Goal: Transaction & Acquisition: Subscribe to service/newsletter

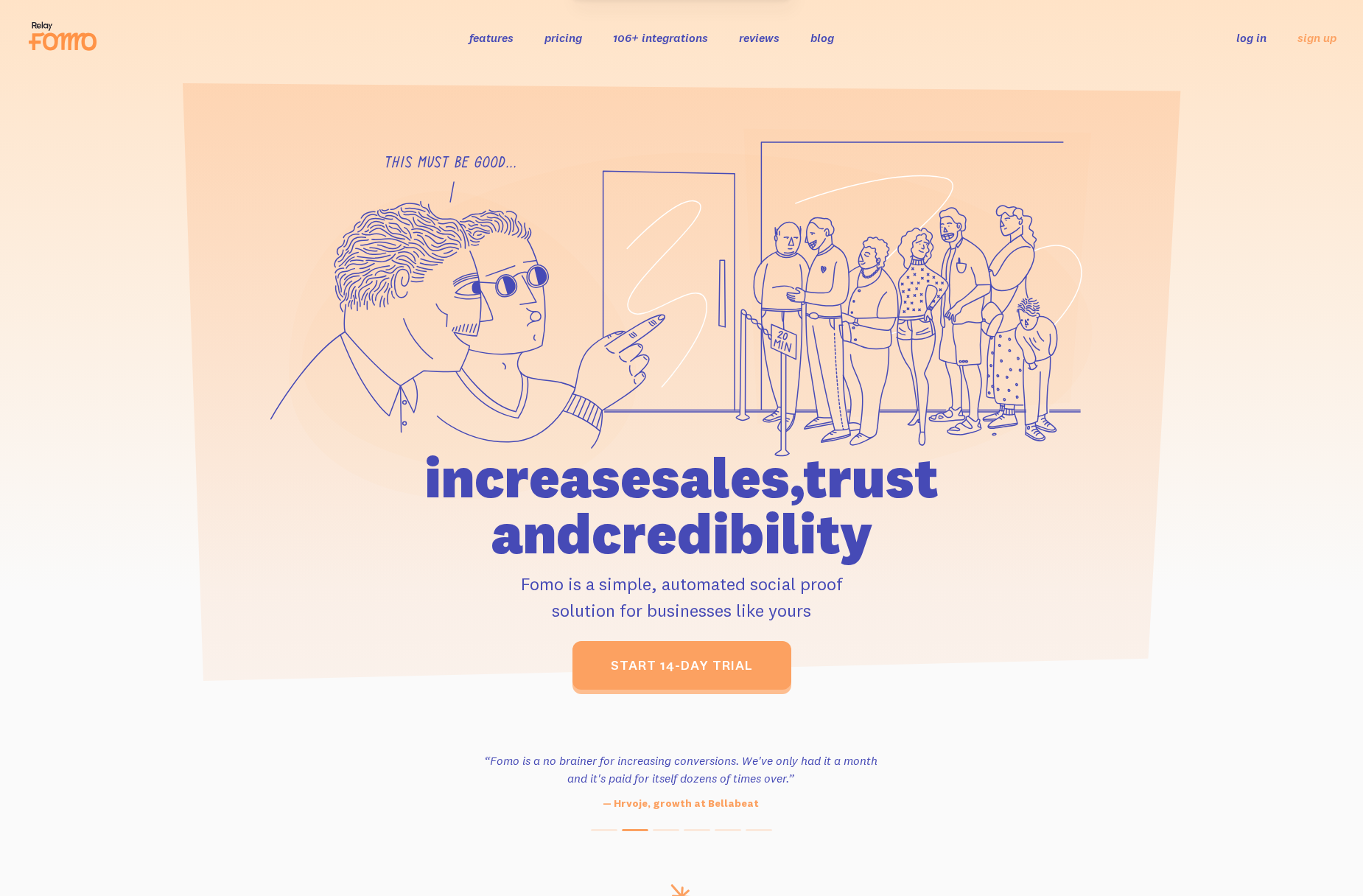
click at [62, 44] on icon at bounding box center [70, 41] width 53 height 18
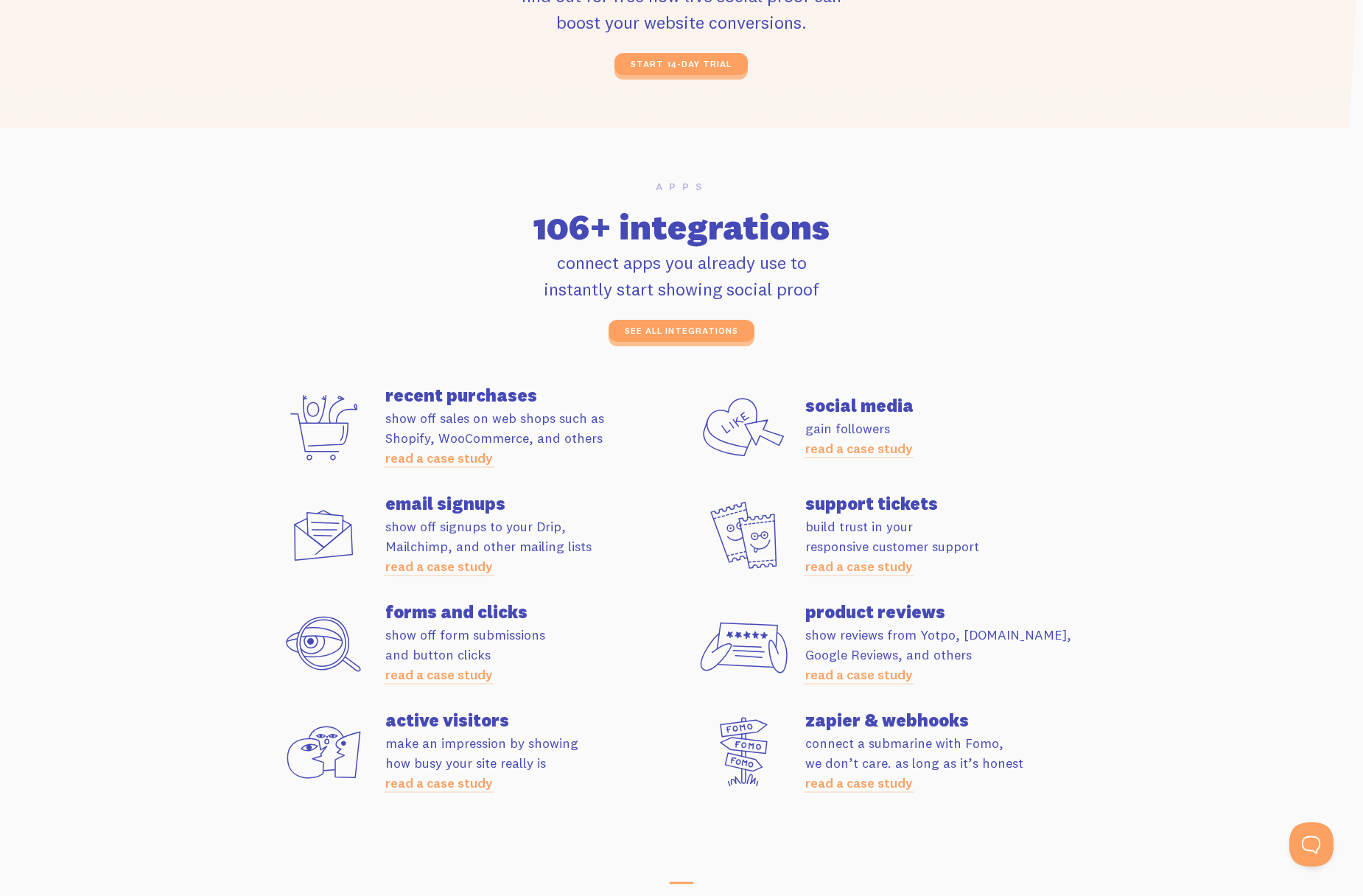
scroll to position [3879, 0]
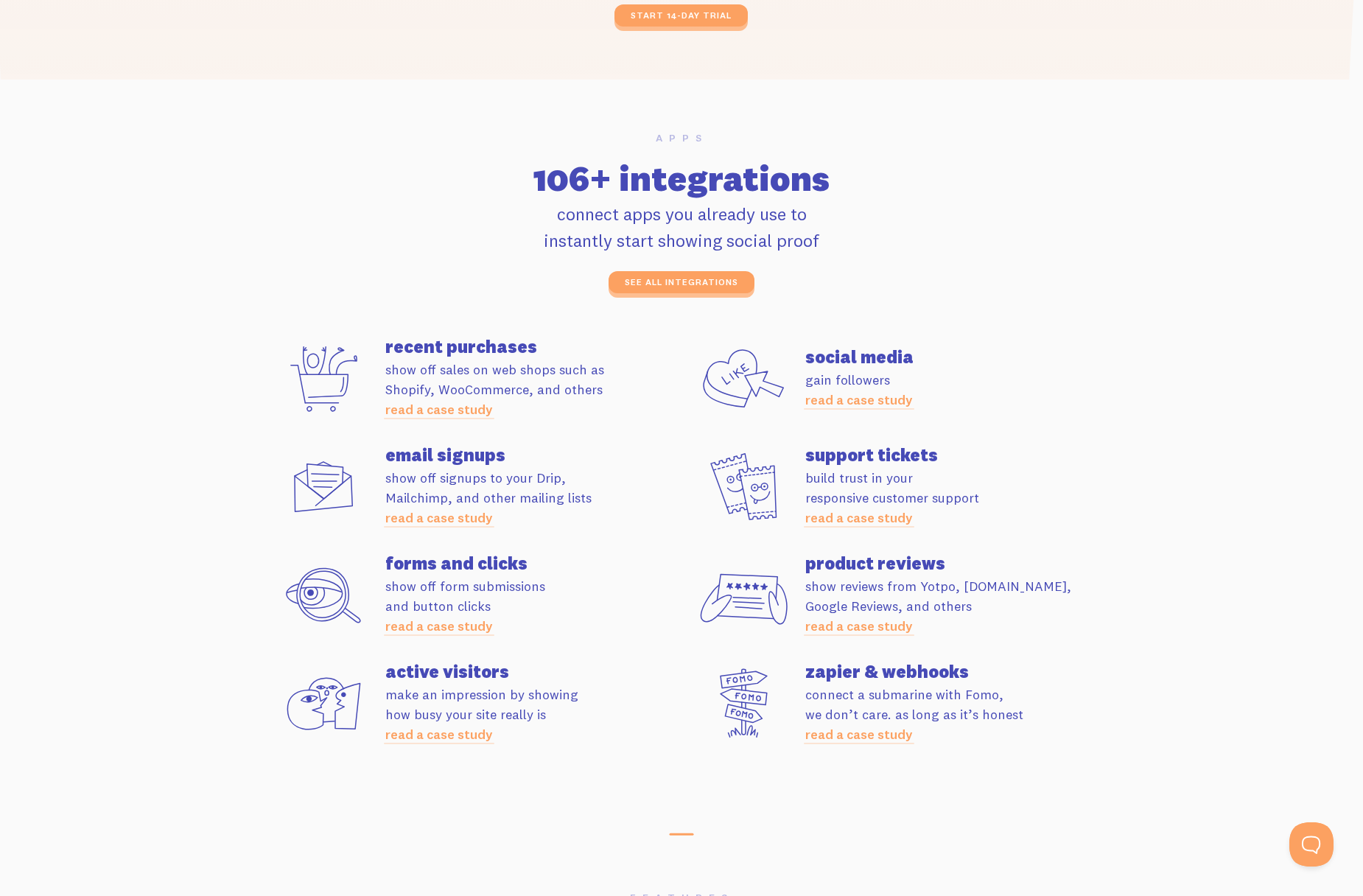
click at [1227, 444] on section "Apps 106+ integrations connect apps you already use to instantly start showing …" at bounding box center [682, 451] width 1363 height 744
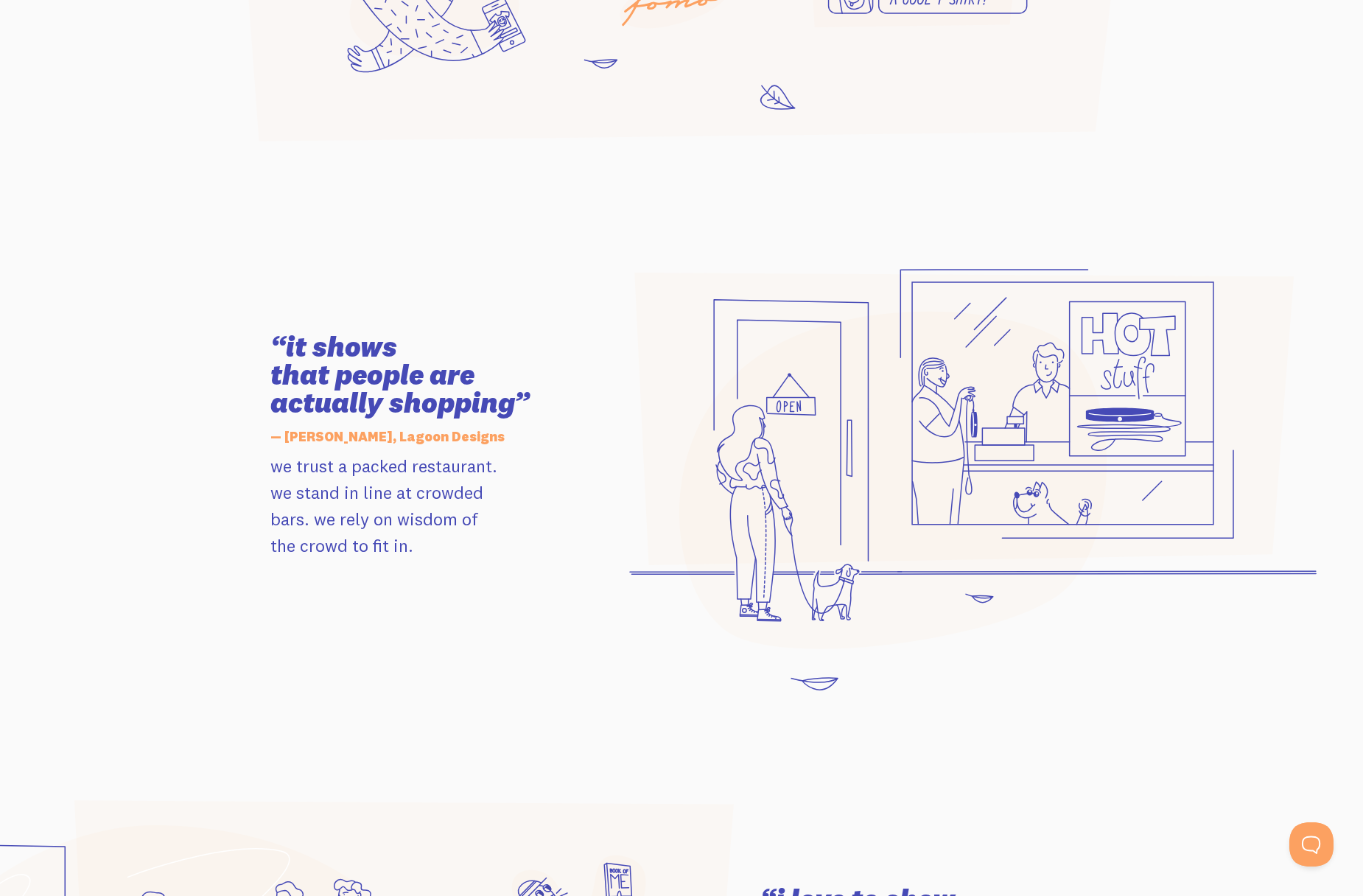
scroll to position [0, 0]
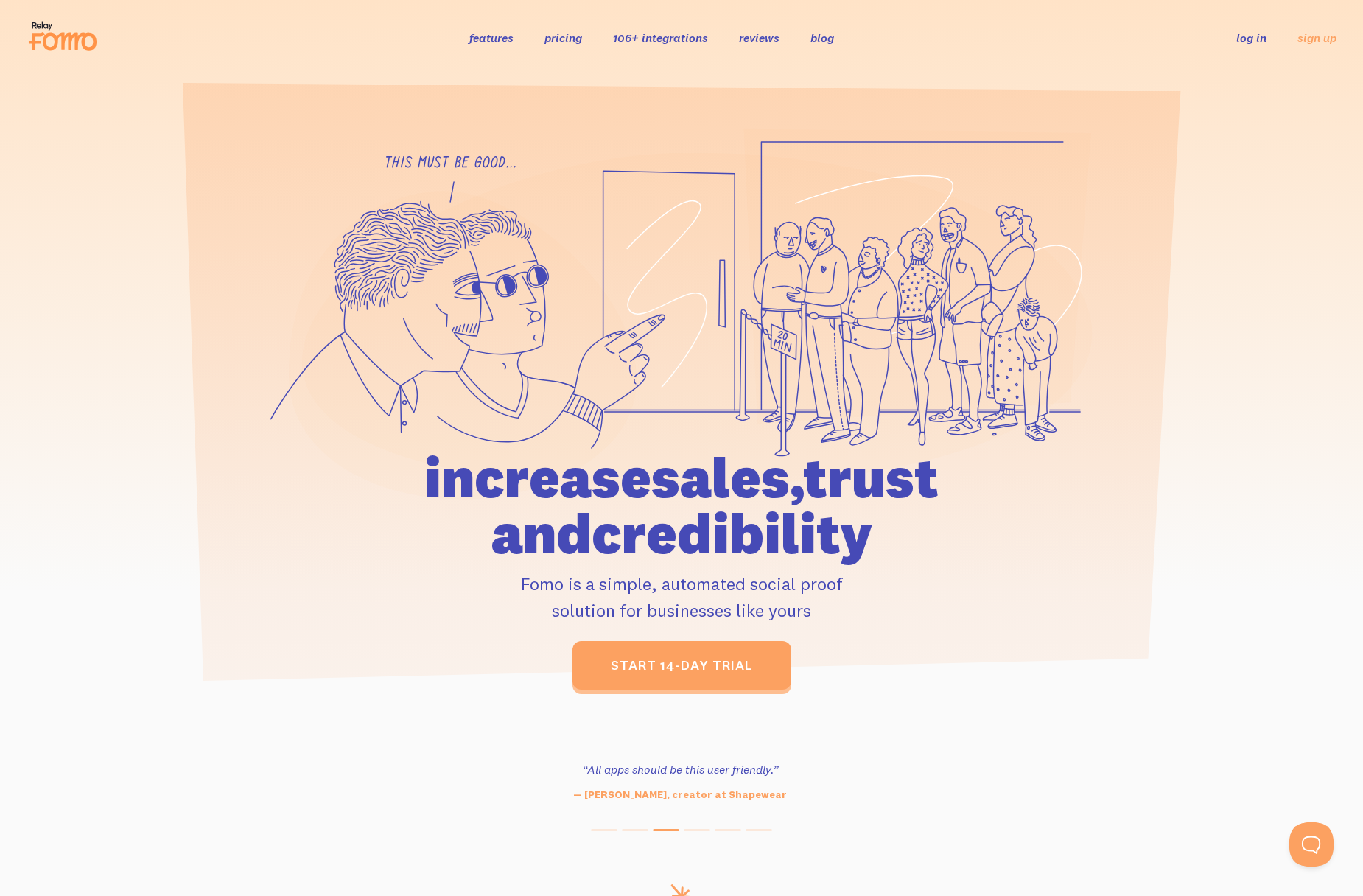
click at [561, 40] on link "pricing" at bounding box center [563, 37] width 37 height 15
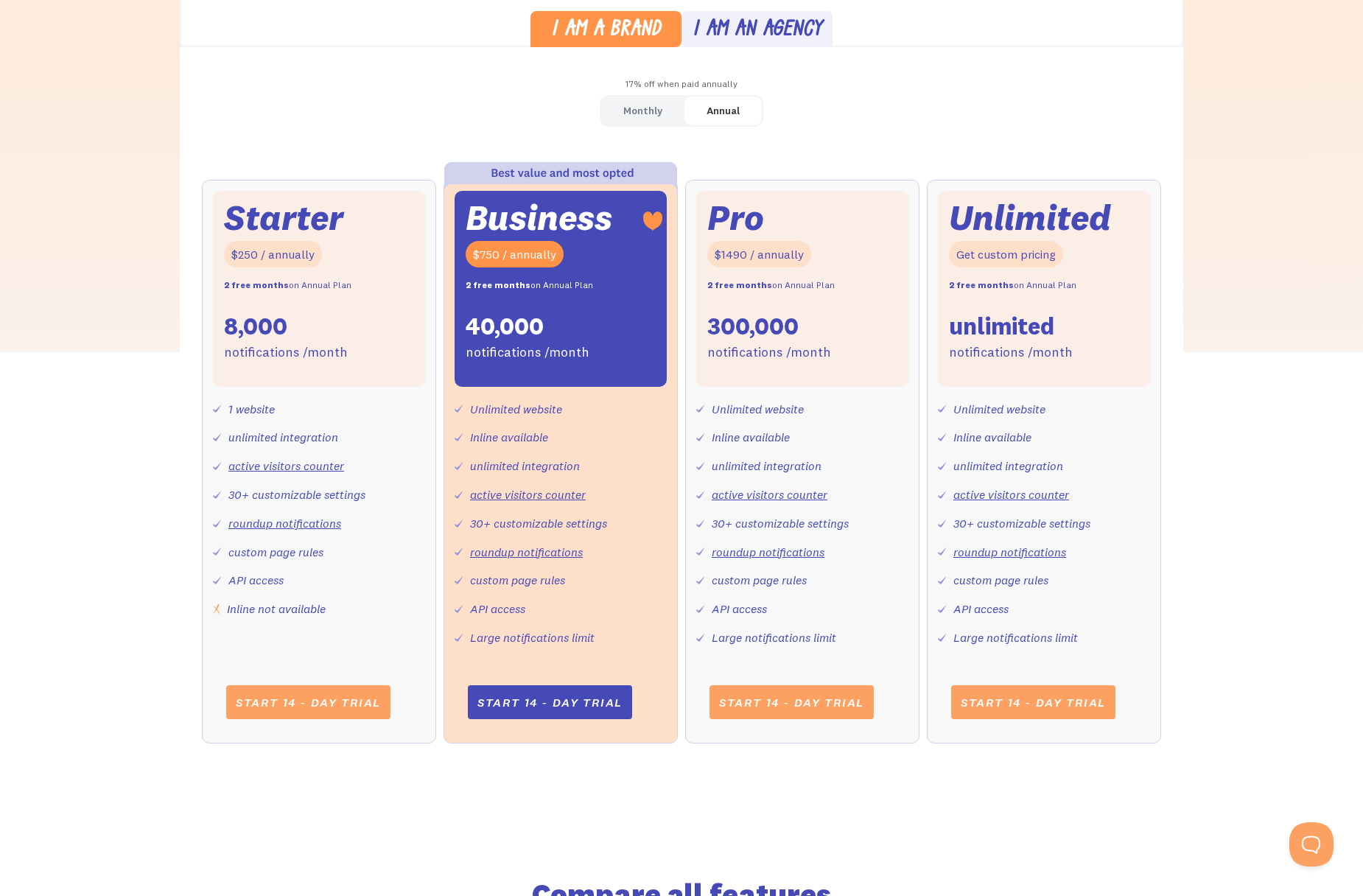
scroll to position [454, 0]
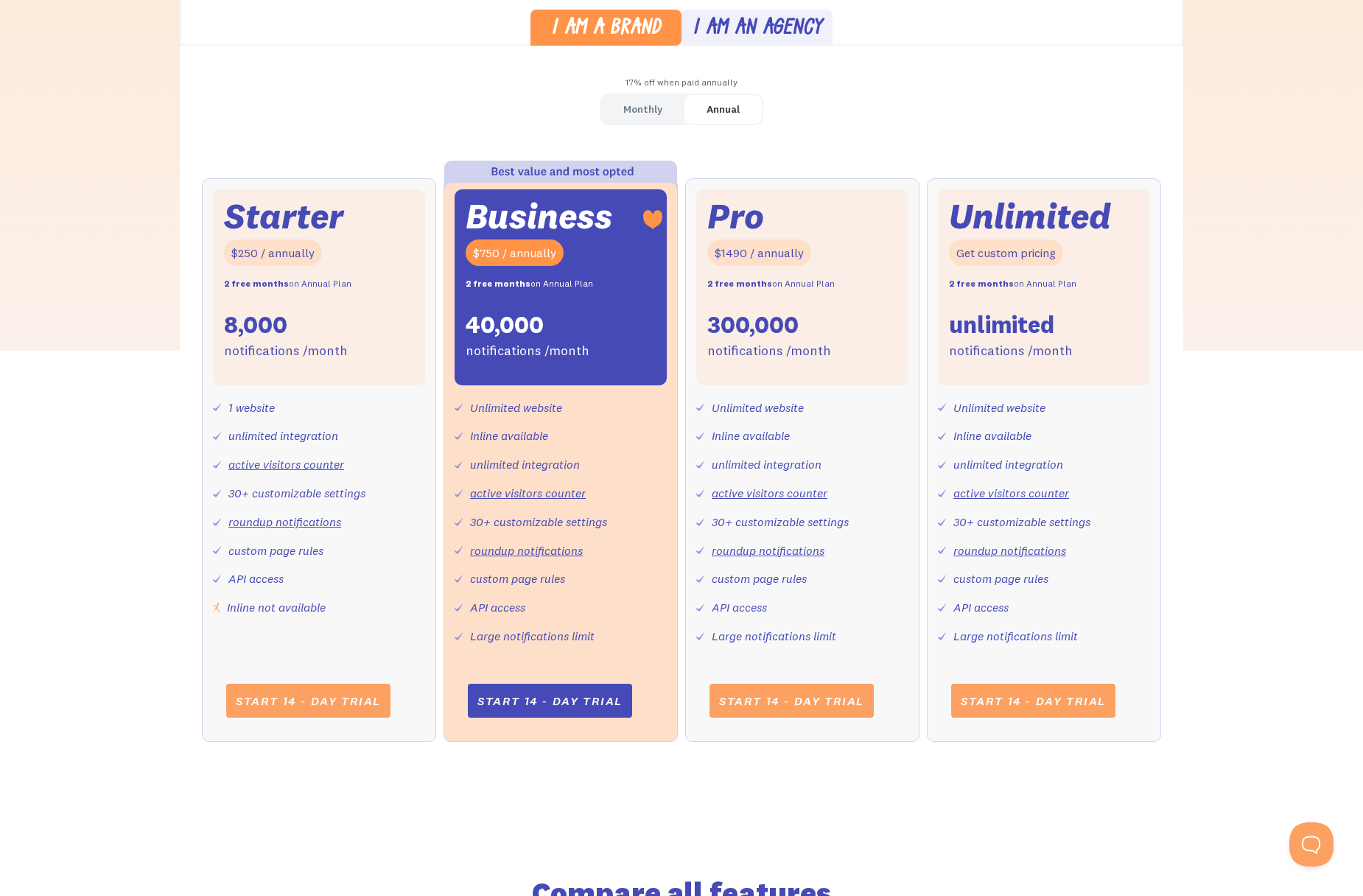
click at [642, 110] on div "Monthly" at bounding box center [643, 109] width 39 height 21
